Goal: Information Seeking & Learning: Learn about a topic

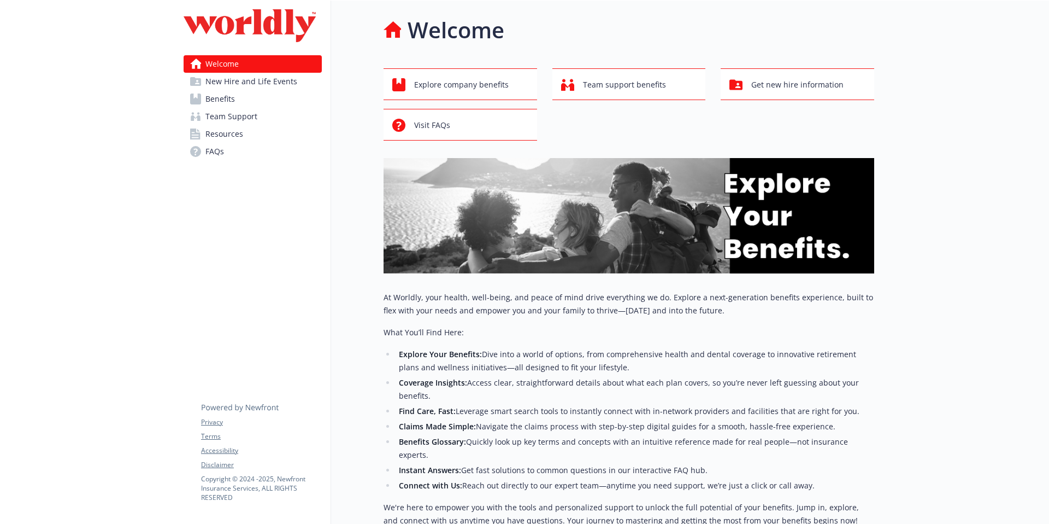
click at [239, 150] on link "FAQs" at bounding box center [253, 151] width 138 height 17
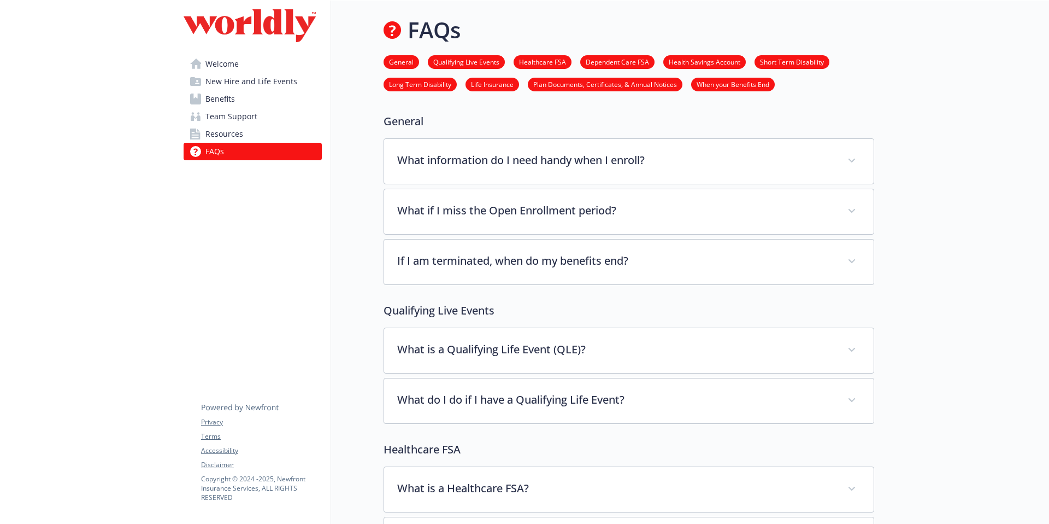
click at [241, 101] on link "Benefits" at bounding box center [253, 98] width 138 height 17
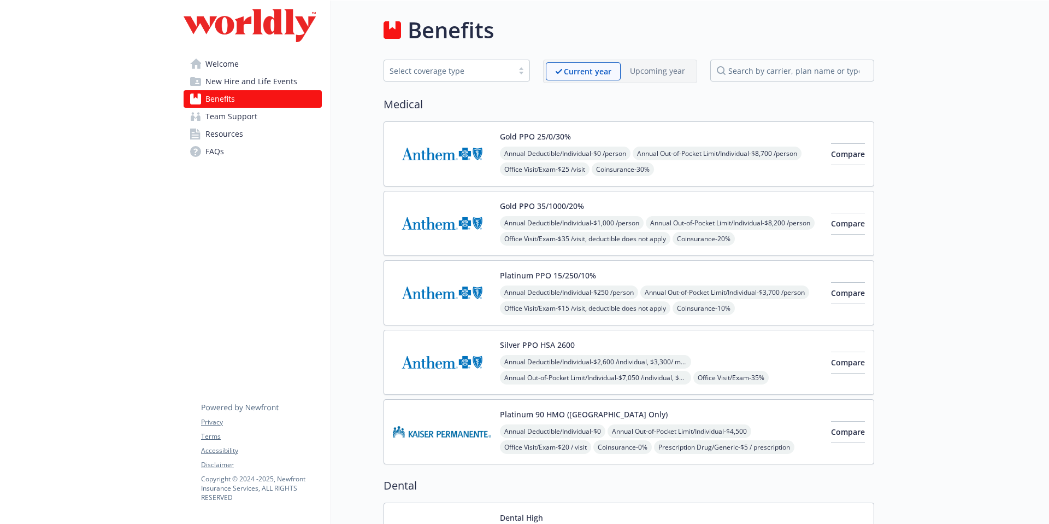
click at [245, 119] on span "Team Support" at bounding box center [232, 116] width 52 height 17
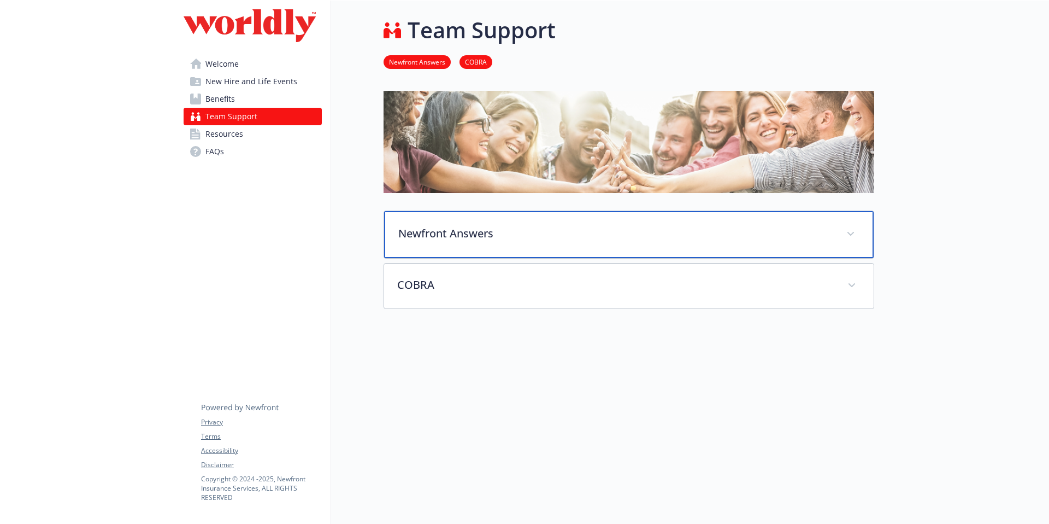
click at [476, 226] on p "Newfront Answers" at bounding box center [615, 233] width 435 height 16
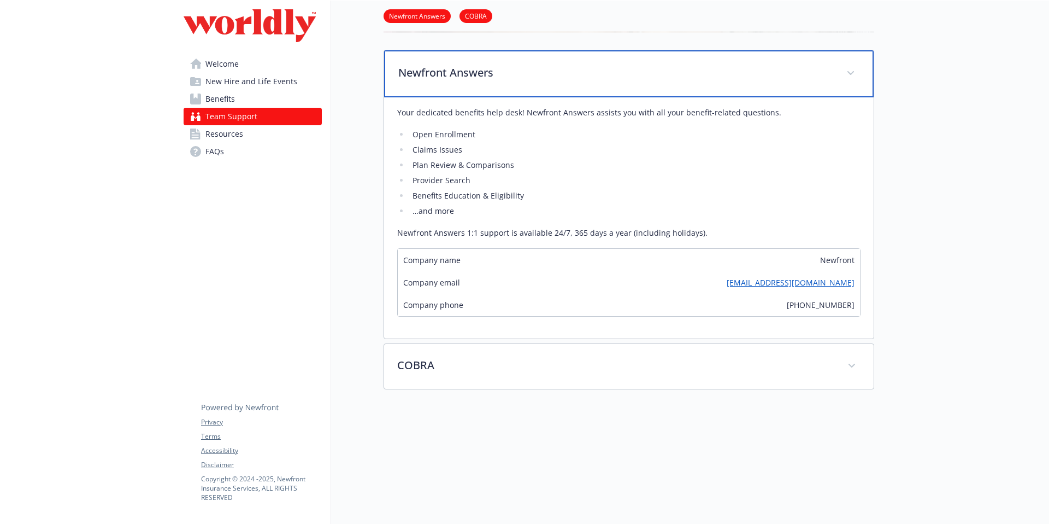
scroll to position [163, 0]
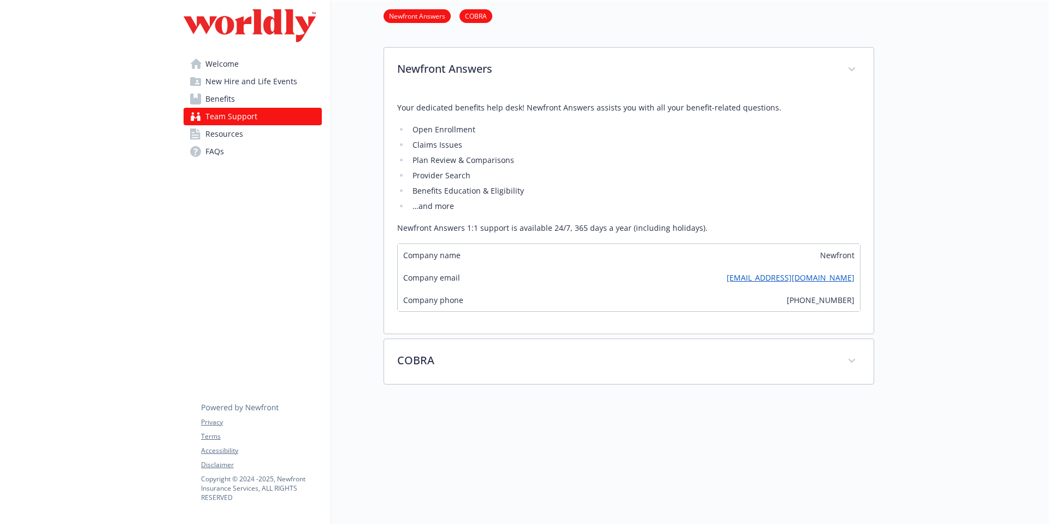
click at [229, 95] on span "Benefits" at bounding box center [221, 98] width 30 height 17
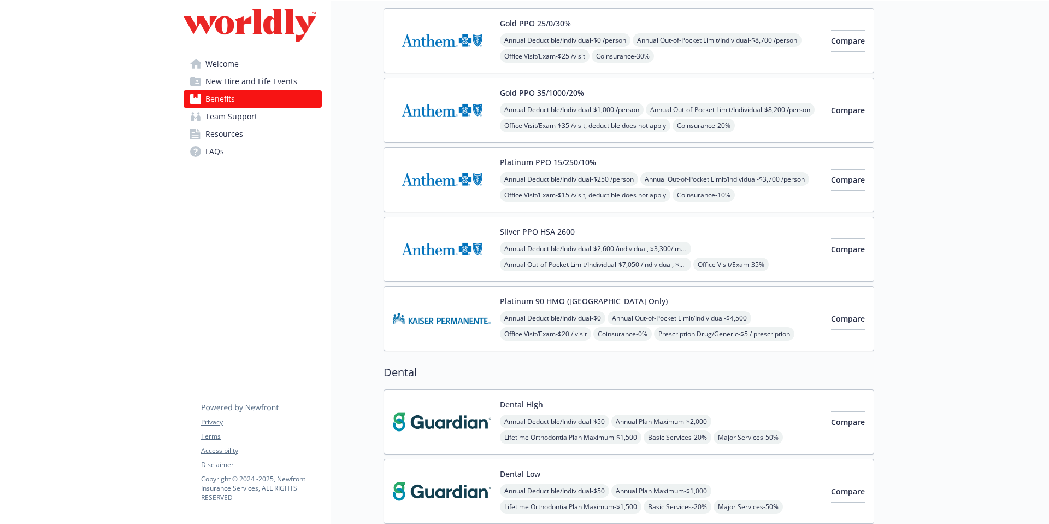
click at [436, 171] on img at bounding box center [442, 179] width 98 height 46
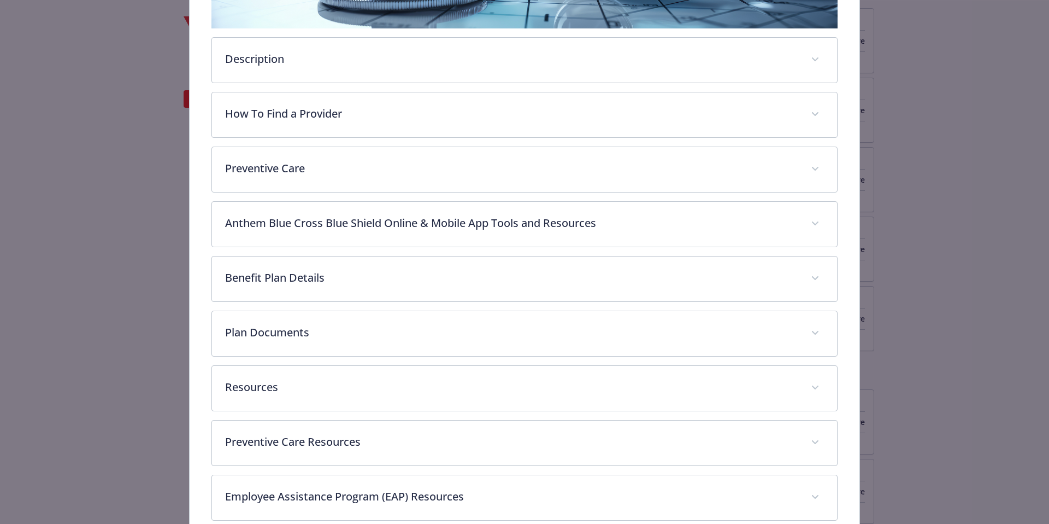
scroll to position [318, 0]
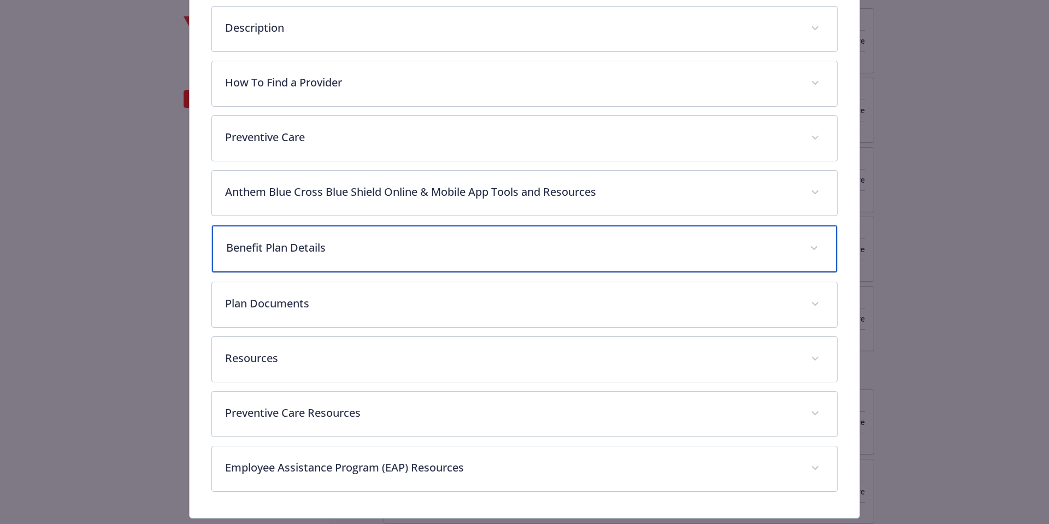
click at [421, 253] on p "Benefit Plan Details" at bounding box center [511, 247] width 571 height 16
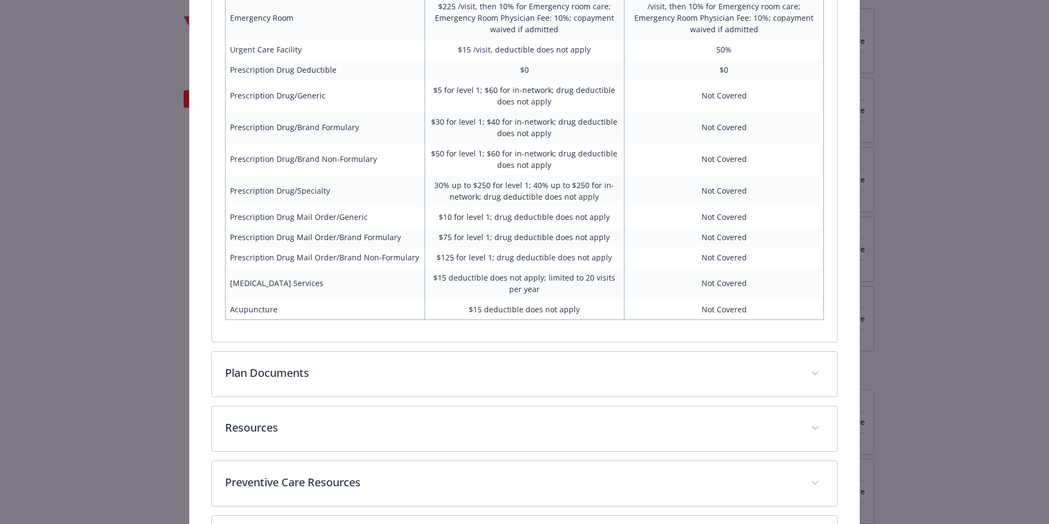
scroll to position [853, 0]
